Goal: Check status: Check status

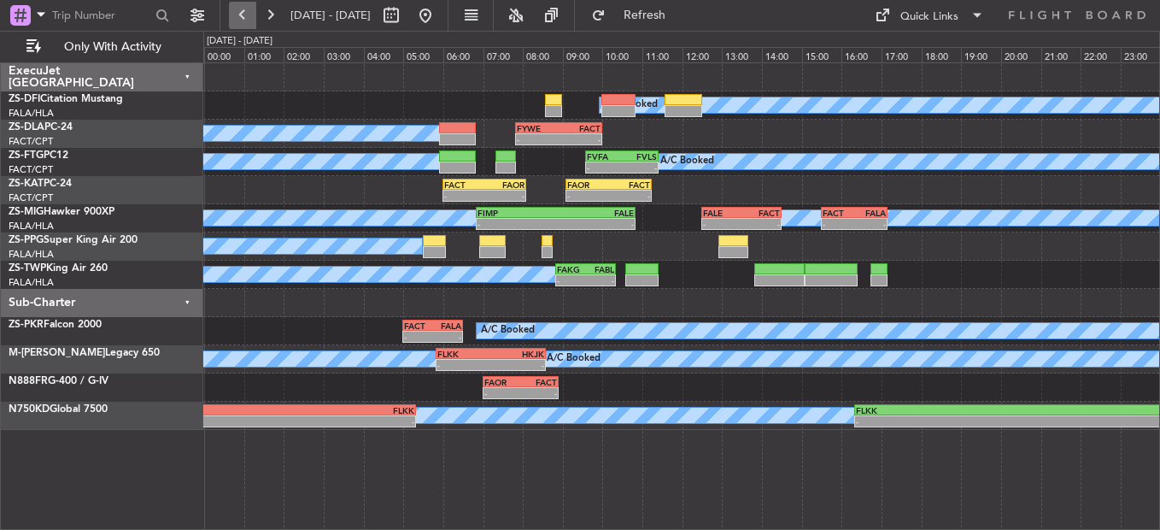
click at [241, 25] on button at bounding box center [242, 15] width 27 height 27
click at [249, 11] on button at bounding box center [242, 15] width 27 height 27
click at [235, 14] on button at bounding box center [242, 15] width 27 height 27
click at [405, 12] on button at bounding box center [391, 15] width 27 height 27
select select "9"
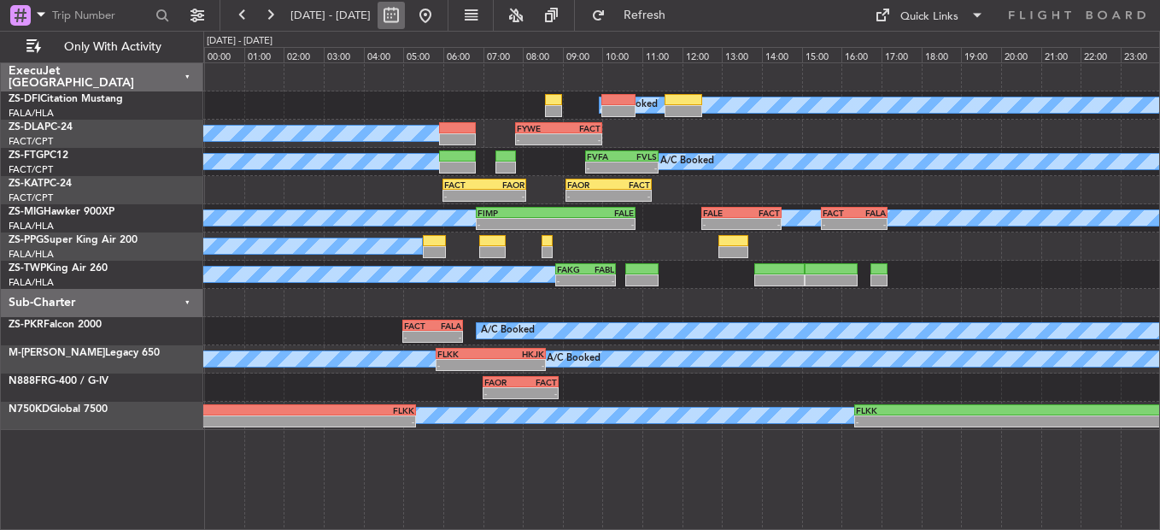
select select "2025"
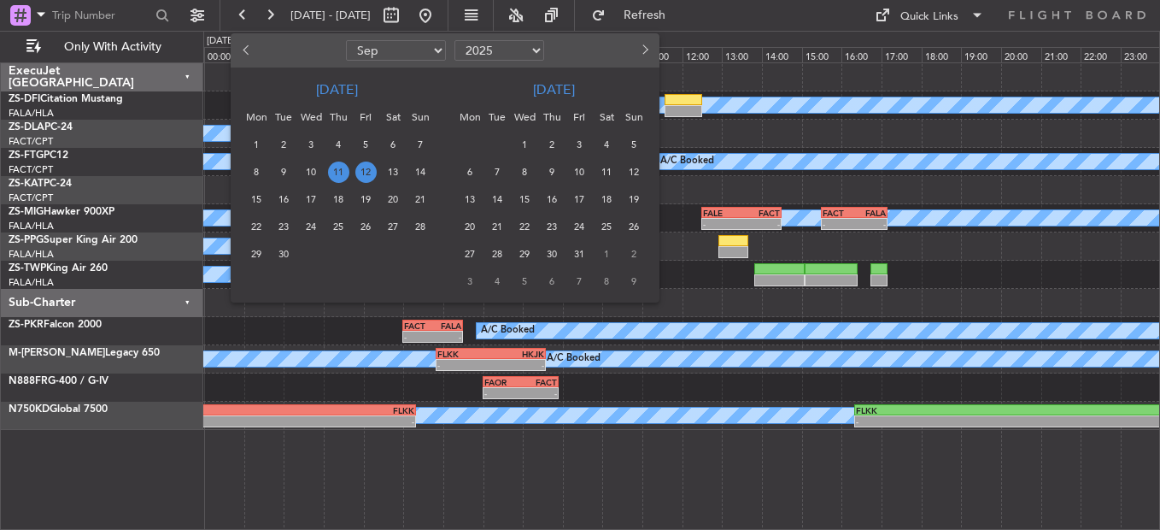
click at [390, 173] on span "13" at bounding box center [393, 171] width 21 height 21
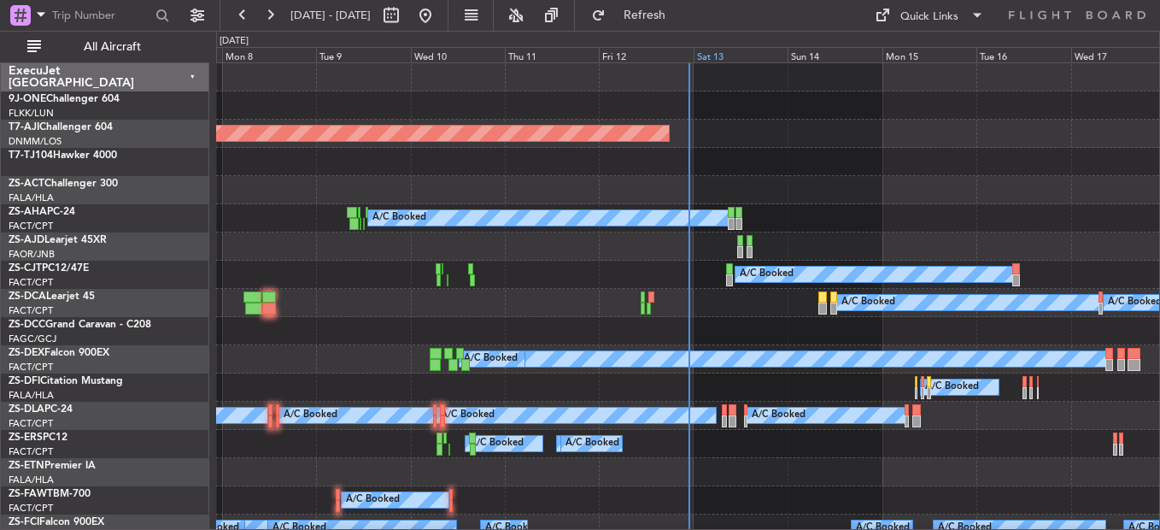
click at [713, 52] on div "Sat 13" at bounding box center [741, 54] width 94 height 15
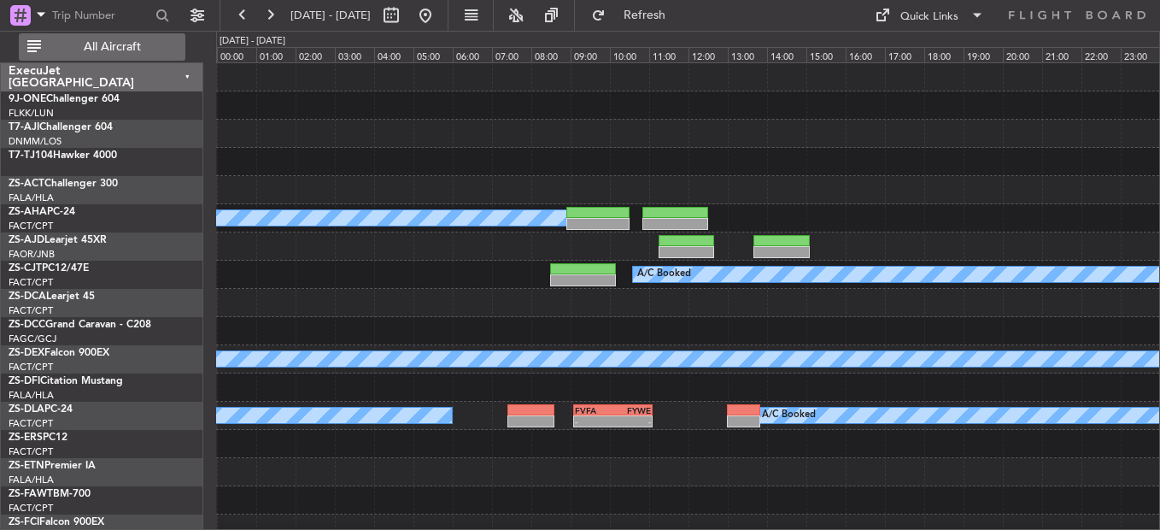
click at [111, 46] on span "All Aircraft" at bounding box center [112, 47] width 136 height 12
